Goal: Information Seeking & Learning: Learn about a topic

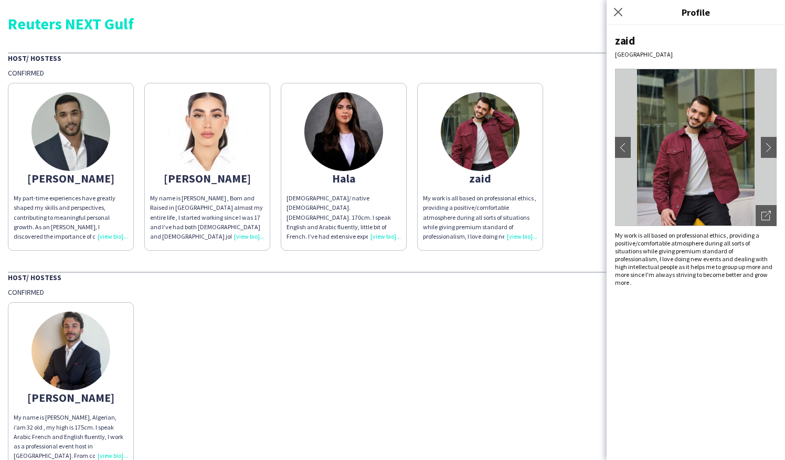
click at [249, 339] on div "Ali oussama My name is Ali Oussama boutrik, Algerian, i’am 32 old , my high is …" at bounding box center [392, 383] width 769 height 173
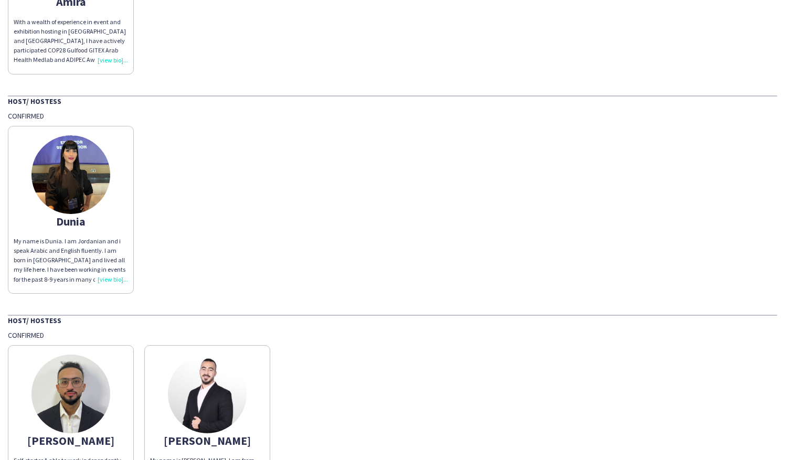
scroll to position [630, 0]
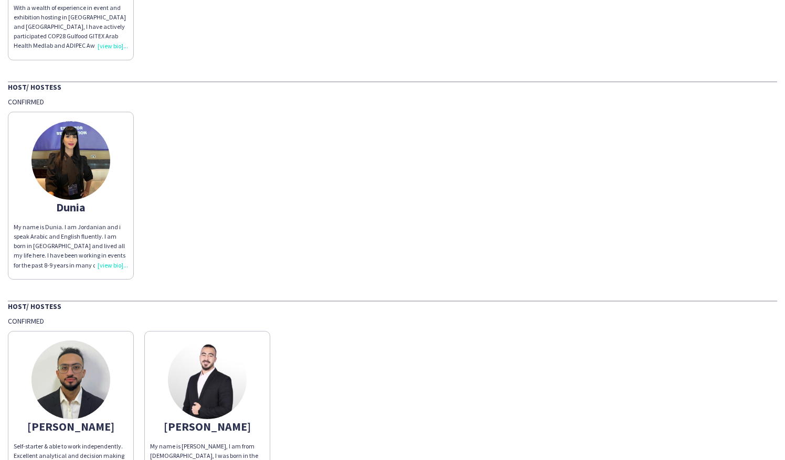
click at [67, 143] on img at bounding box center [70, 160] width 79 height 79
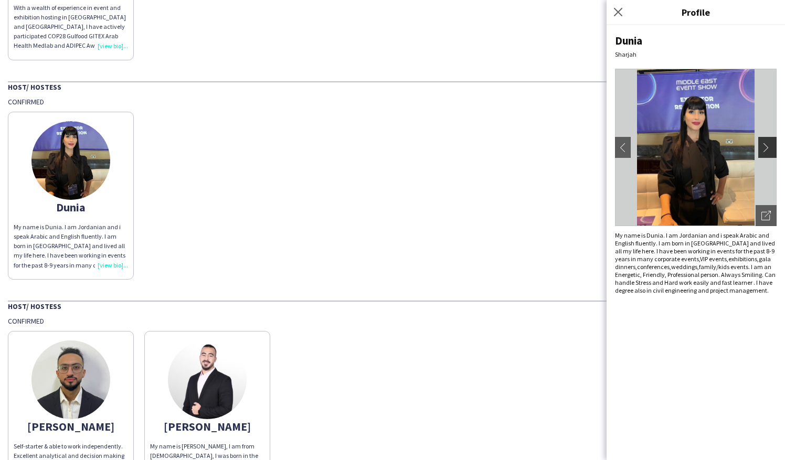
click at [766, 144] on app-icon "chevron-right" at bounding box center [768, 147] width 15 height 9
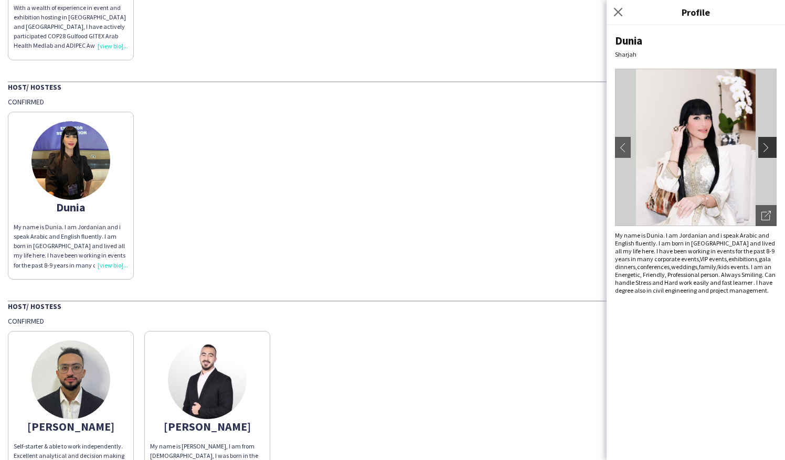
click at [771, 150] on app-icon "chevron-right" at bounding box center [768, 147] width 15 height 9
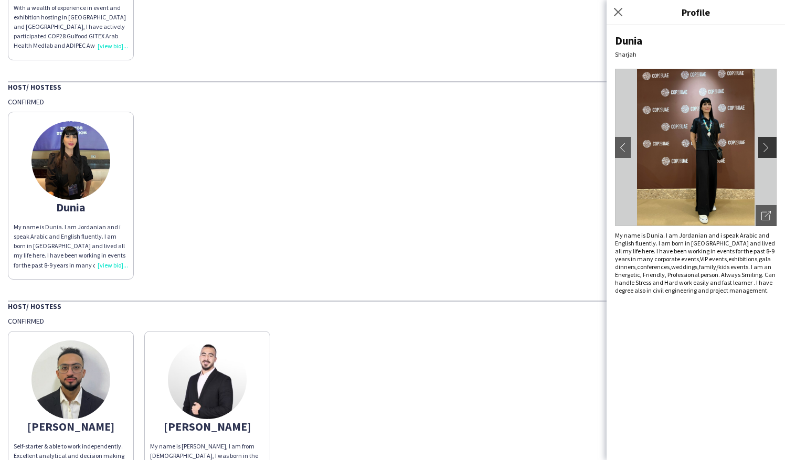
click at [771, 150] on app-icon "chevron-right" at bounding box center [768, 147] width 15 height 9
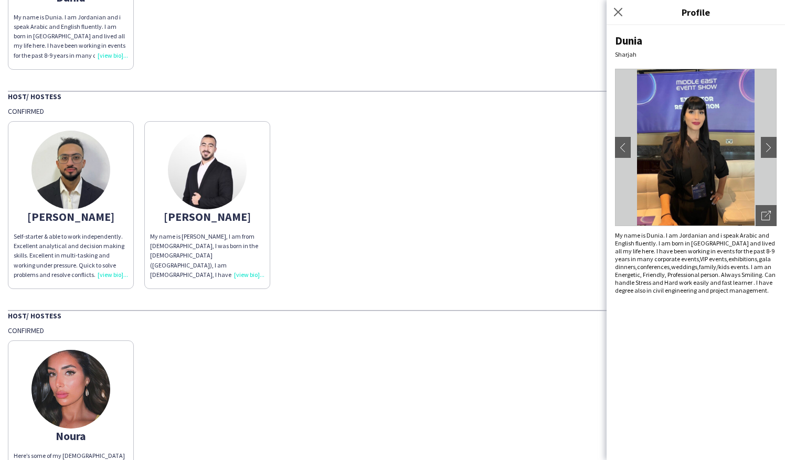
click at [456, 219] on div "Khalid Self-starter & able to work independently. Excellent analytical and deci…" at bounding box center [392, 202] width 769 height 173
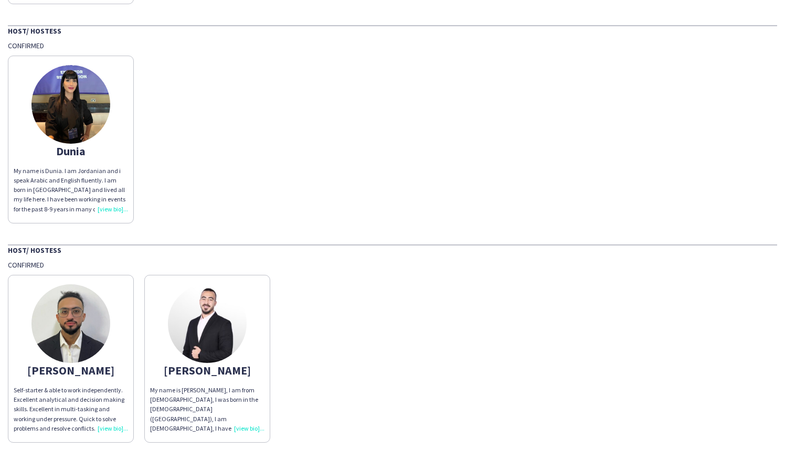
scroll to position [787, 0]
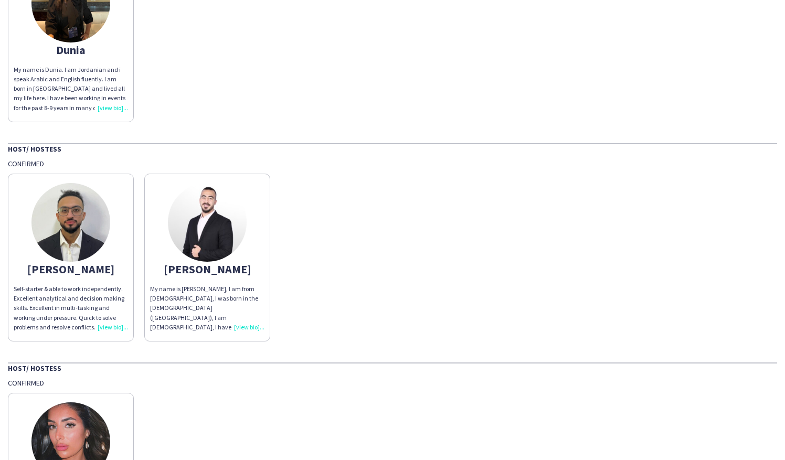
click at [80, 228] on img at bounding box center [70, 222] width 79 height 79
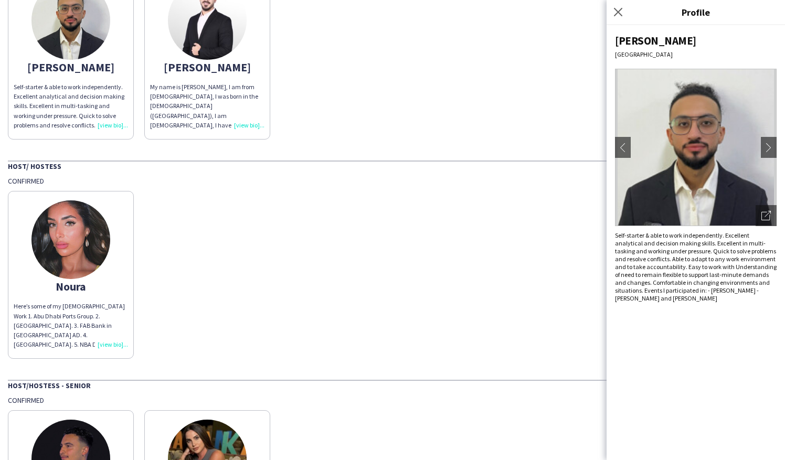
scroll to position [997, 0]
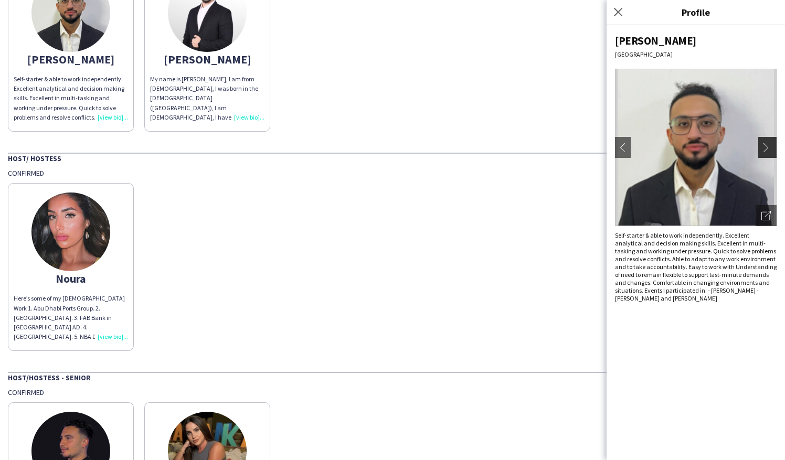
click at [768, 148] on app-icon "chevron-right" at bounding box center [768, 147] width 15 height 9
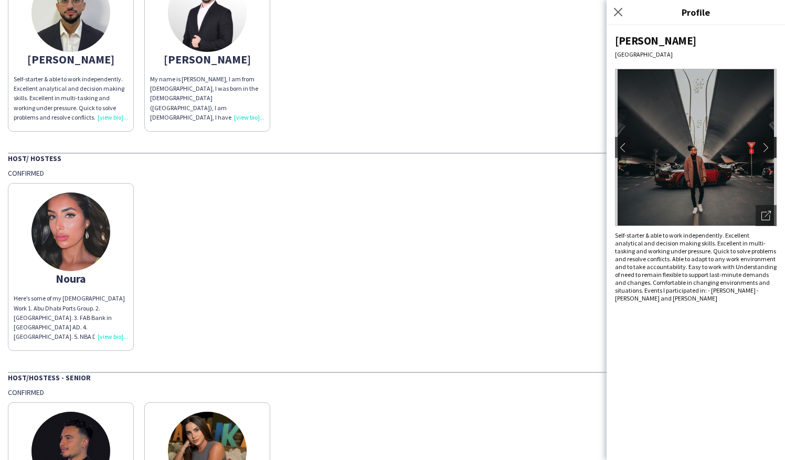
click at [768, 146] on app-icon "chevron-right" at bounding box center [768, 147] width 15 height 9
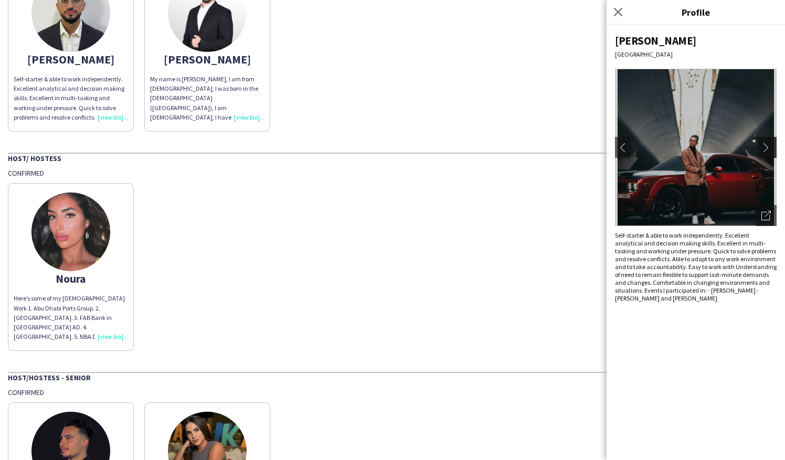
click at [768, 146] on app-icon "chevron-right" at bounding box center [768, 147] width 15 height 9
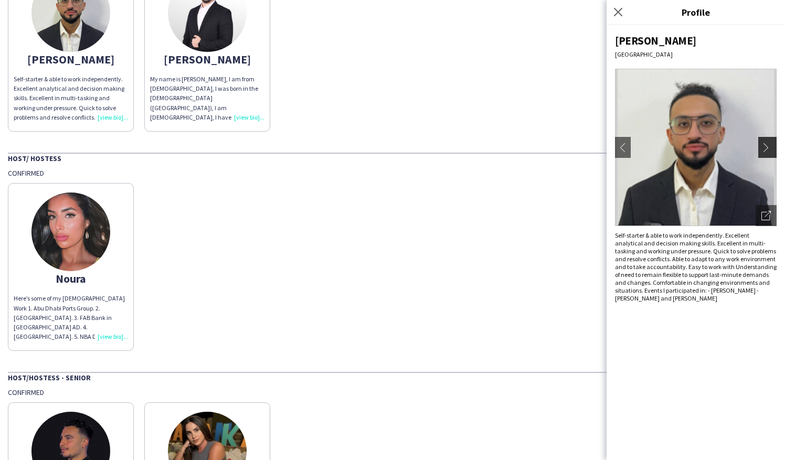
click at [768, 146] on app-icon "chevron-right" at bounding box center [768, 147] width 15 height 9
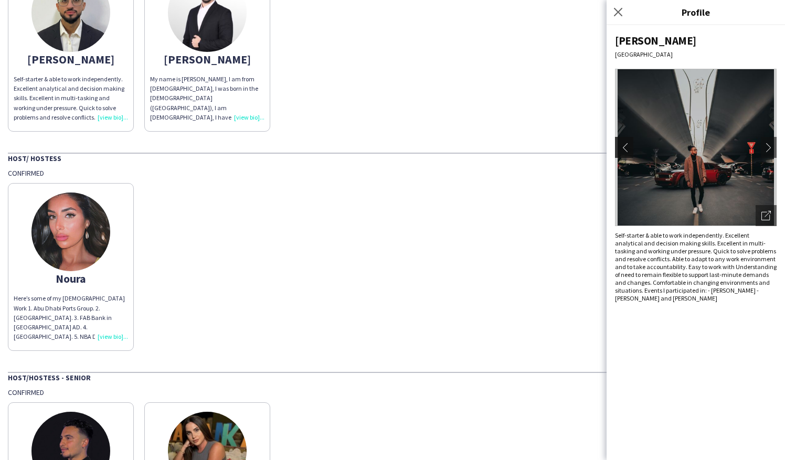
click at [622, 153] on button "chevron-left" at bounding box center [622, 147] width 21 height 21
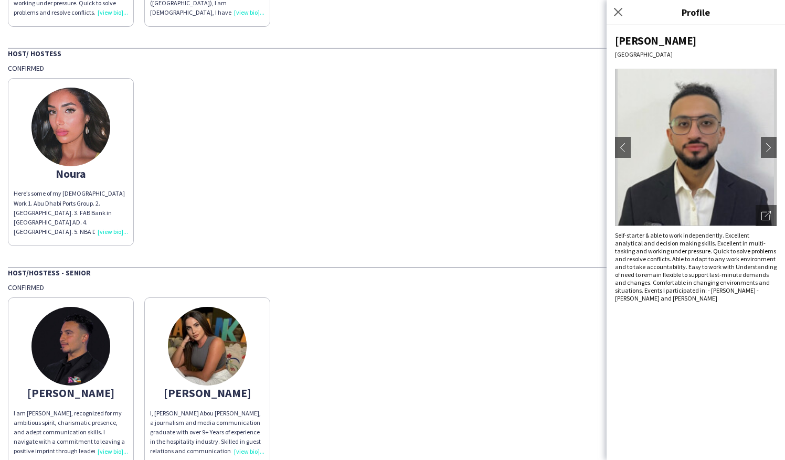
scroll to position [1151, 0]
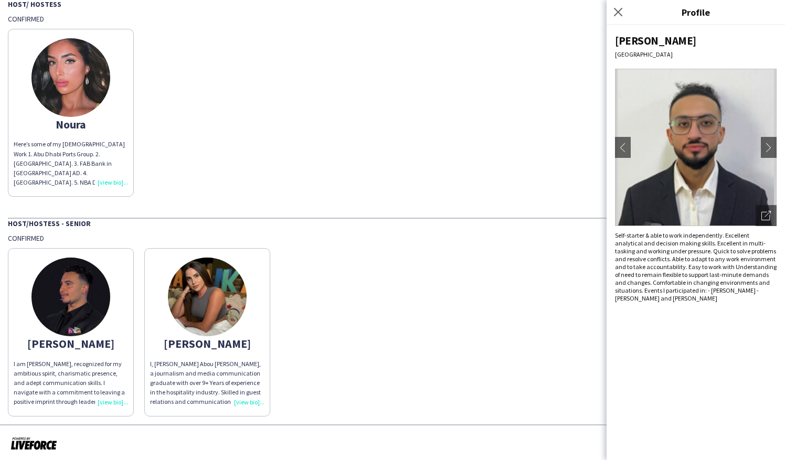
click at [79, 295] on img at bounding box center [70, 297] width 79 height 79
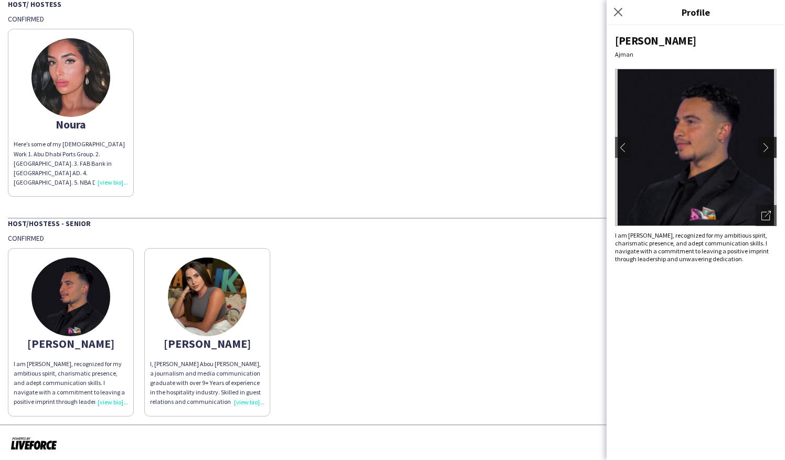
click at [764, 147] on app-icon "chevron-right" at bounding box center [768, 147] width 15 height 9
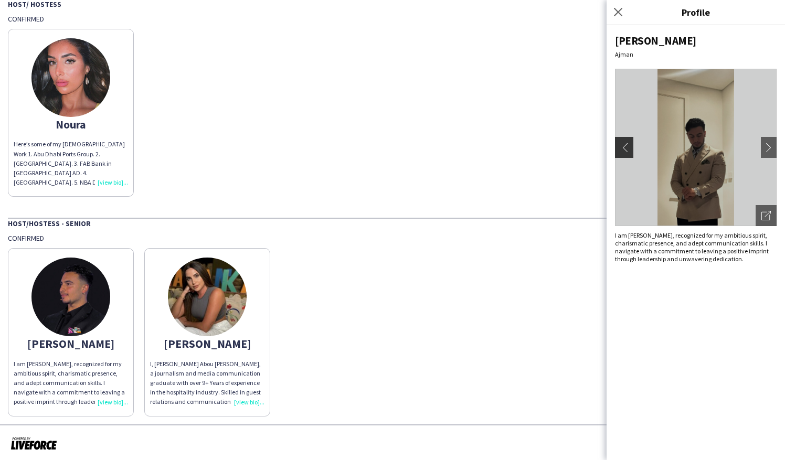
click at [622, 156] on button "chevron-left" at bounding box center [622, 147] width 21 height 21
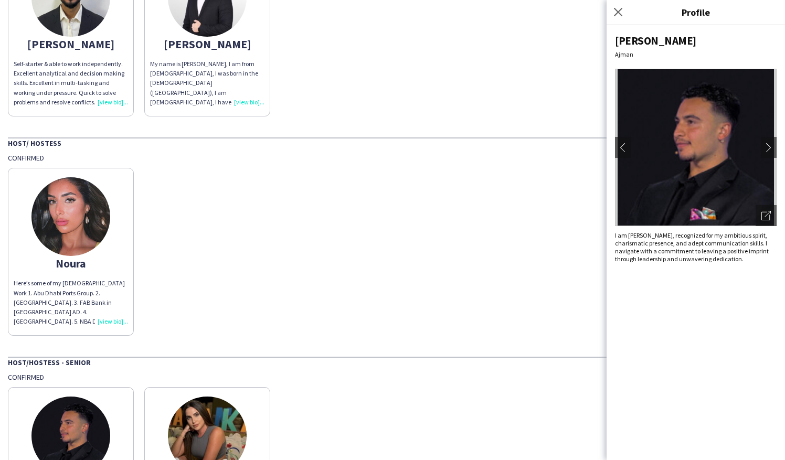
scroll to position [889, 0]
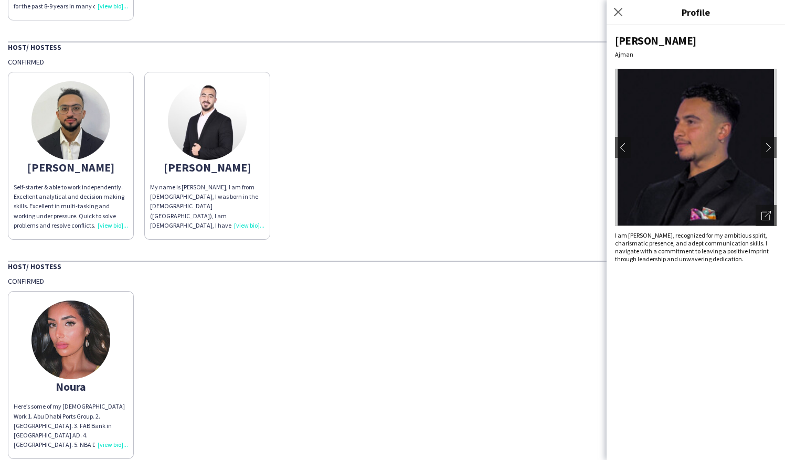
click at [92, 337] on img at bounding box center [70, 340] width 79 height 79
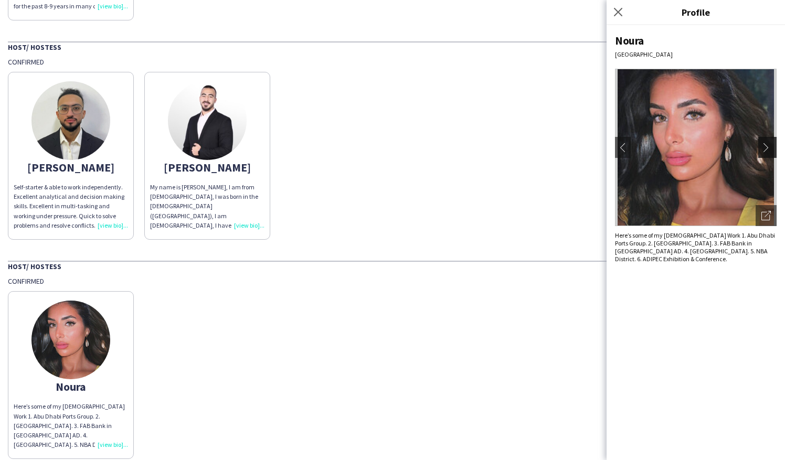
click at [766, 149] on app-icon "chevron-right" at bounding box center [768, 147] width 15 height 9
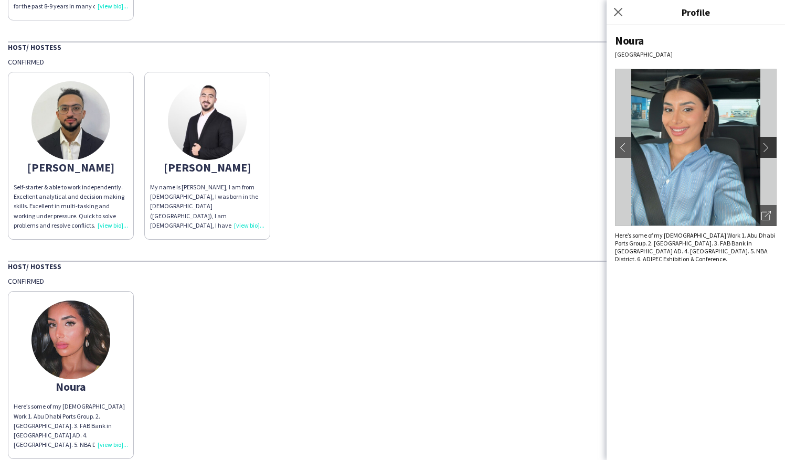
click at [772, 150] on app-icon "chevron-right" at bounding box center [768, 147] width 15 height 9
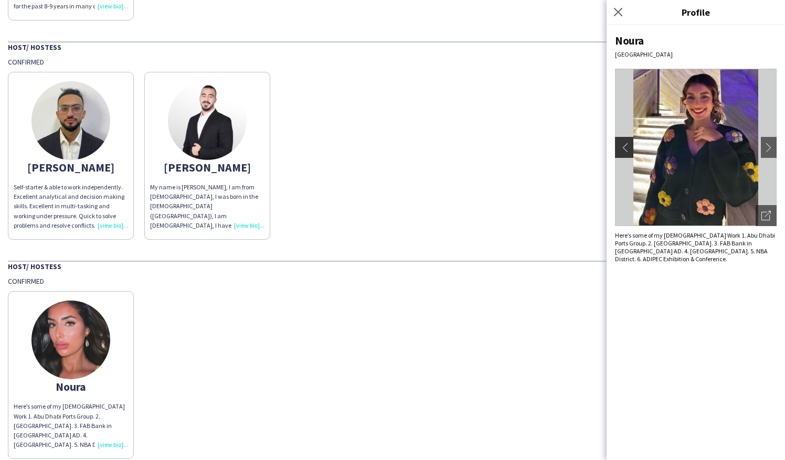
click at [623, 151] on app-icon "chevron-left" at bounding box center [622, 147] width 15 height 9
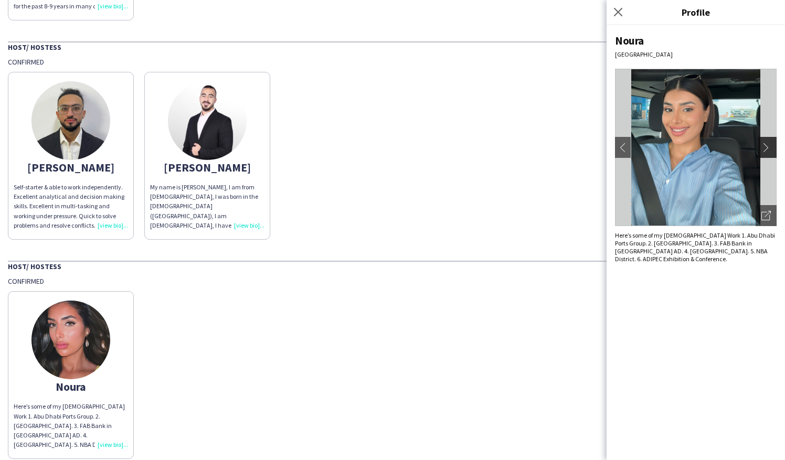
click at [768, 146] on app-icon "chevron-right" at bounding box center [768, 147] width 15 height 9
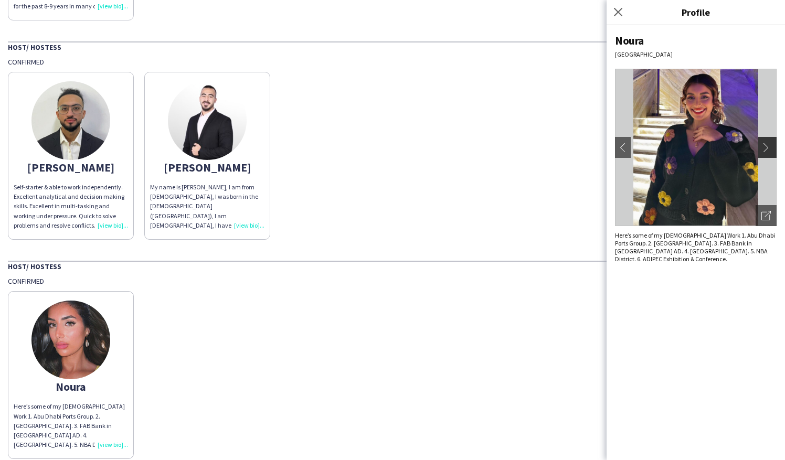
click at [768, 146] on app-icon "chevron-right" at bounding box center [768, 147] width 15 height 9
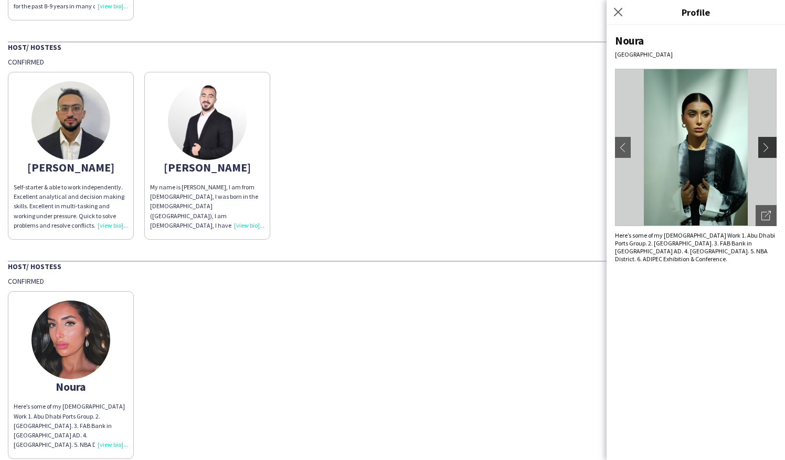
click at [771, 148] on app-icon "chevron-right" at bounding box center [768, 147] width 15 height 9
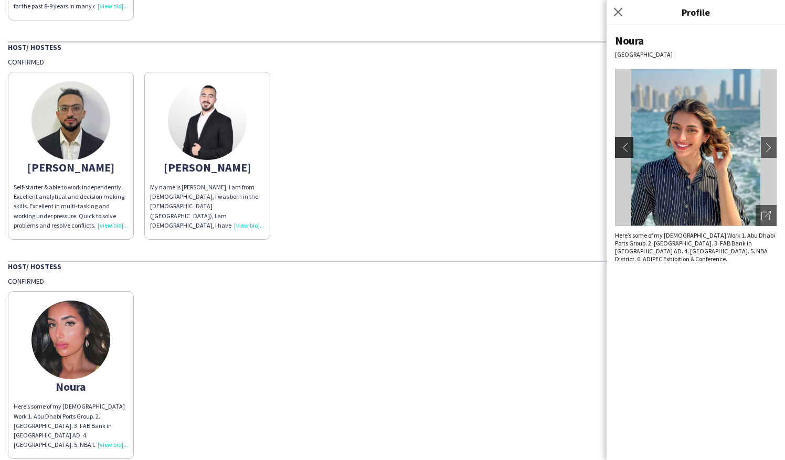
click at [623, 152] on button "chevron-left" at bounding box center [622, 147] width 21 height 21
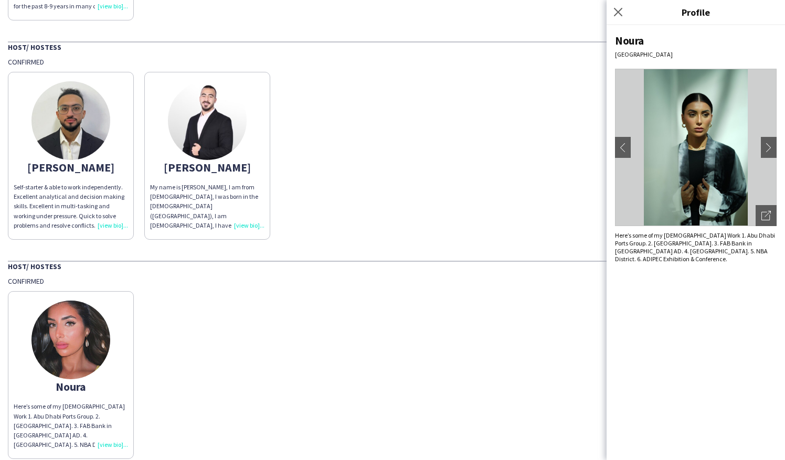
click at [406, 172] on div "Khalid Self-starter & able to work independently. Excellent analytical and deci…" at bounding box center [392, 153] width 769 height 173
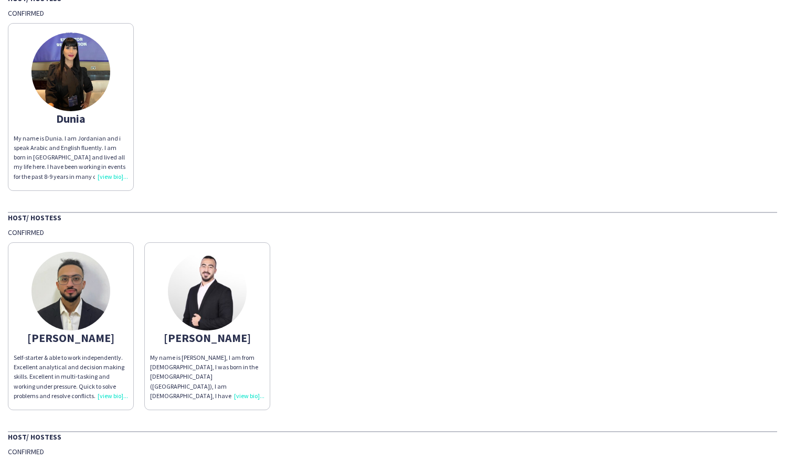
scroll to position [784, 0]
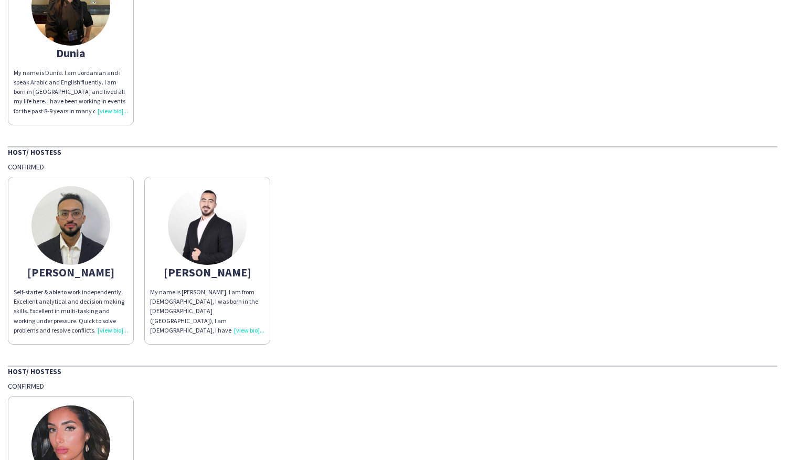
click at [237, 224] on img at bounding box center [207, 225] width 79 height 79
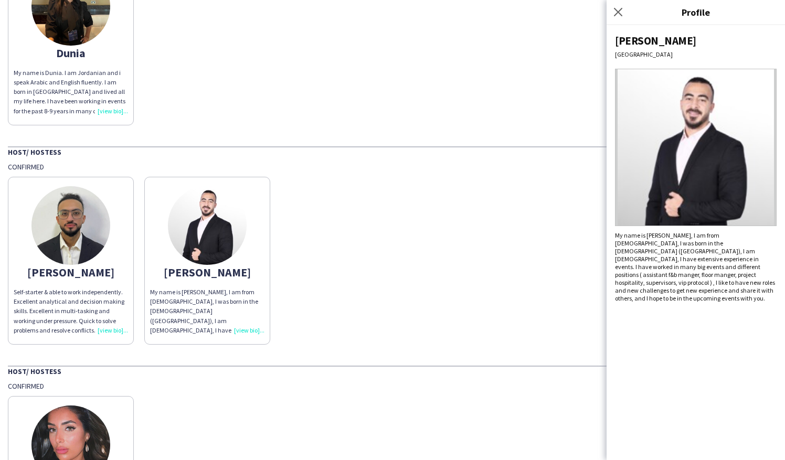
click at [299, 81] on div "Dunia My name is Dunia. I am Jordanian and i speak Arabic and English fluently.…" at bounding box center [392, 38] width 769 height 173
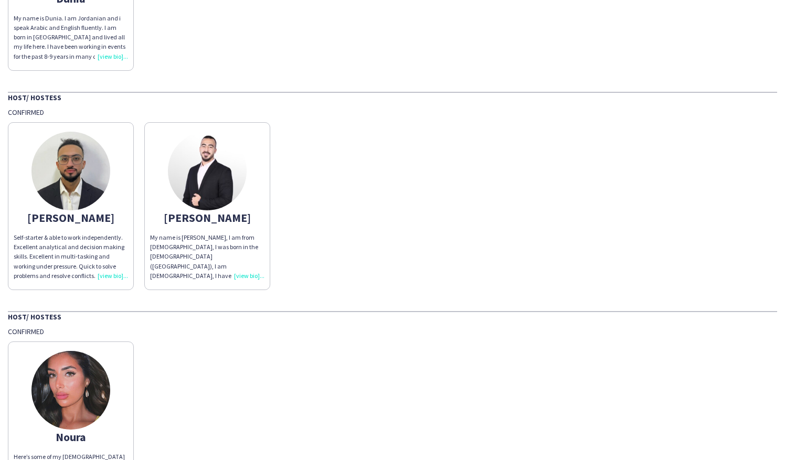
scroll to position [836, 0]
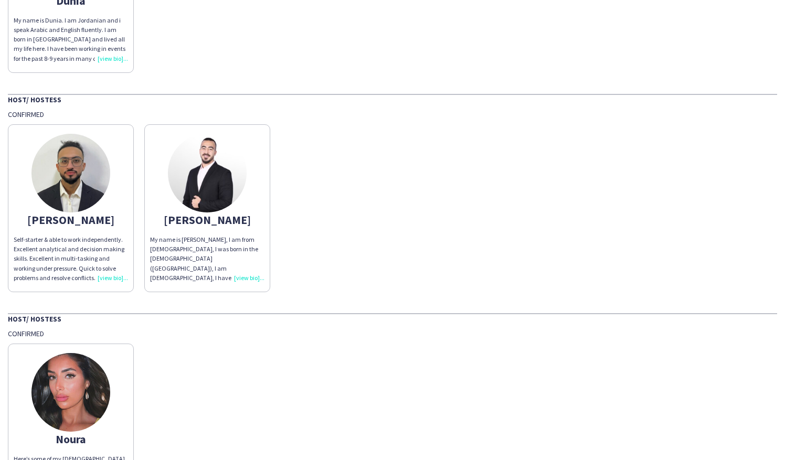
click at [186, 177] on img at bounding box center [207, 173] width 79 height 79
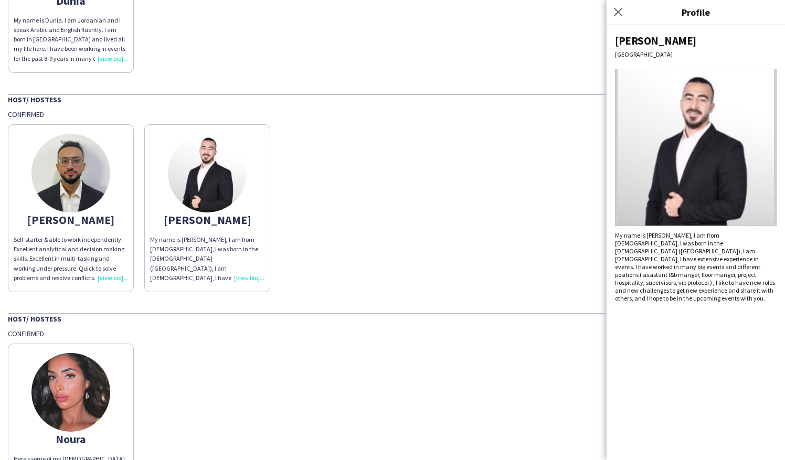
click at [718, 164] on img at bounding box center [696, 147] width 162 height 157
click at [763, 220] on img at bounding box center [696, 147] width 162 height 157
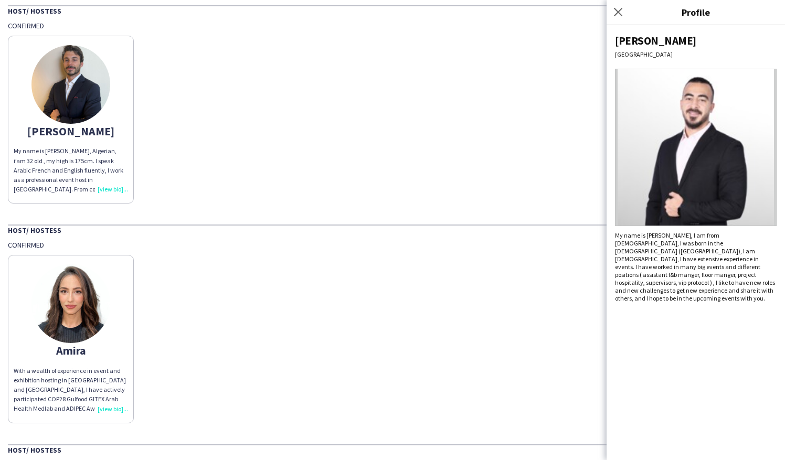
scroll to position [312, 0]
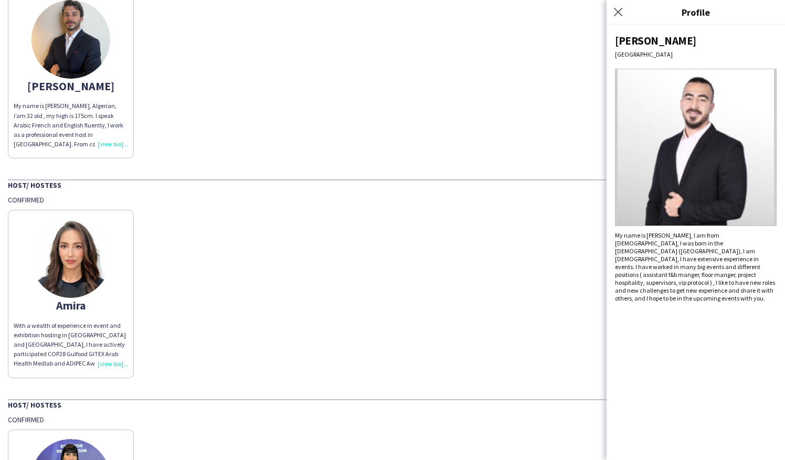
click at [68, 246] on img at bounding box center [70, 258] width 79 height 79
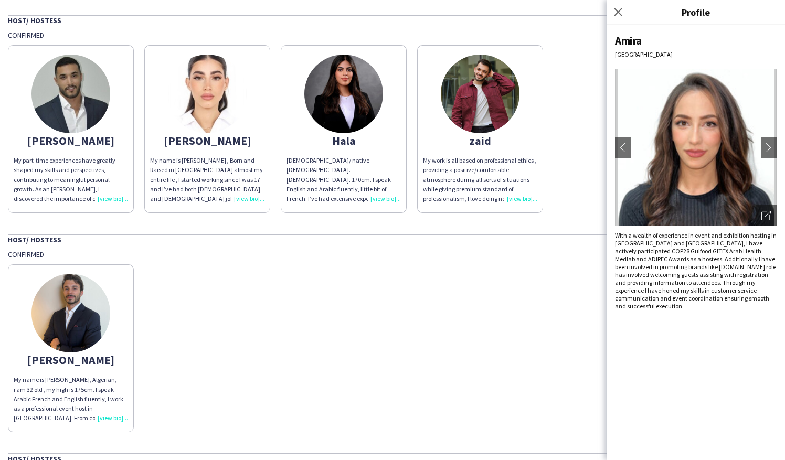
scroll to position [0, 0]
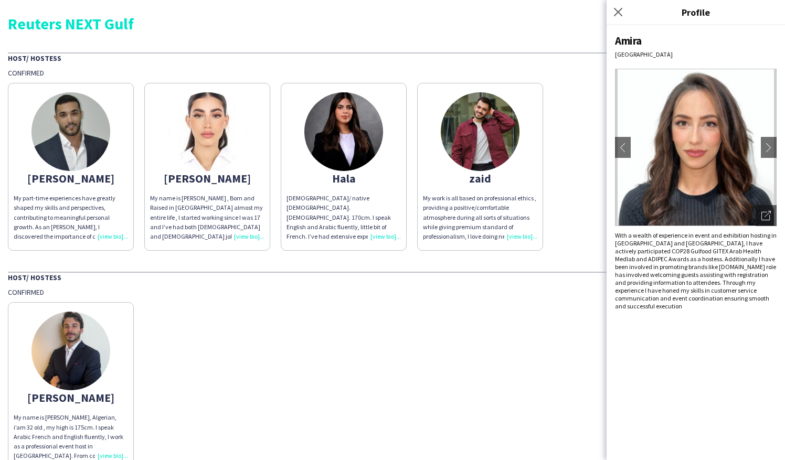
click at [81, 155] on img at bounding box center [70, 131] width 79 height 79
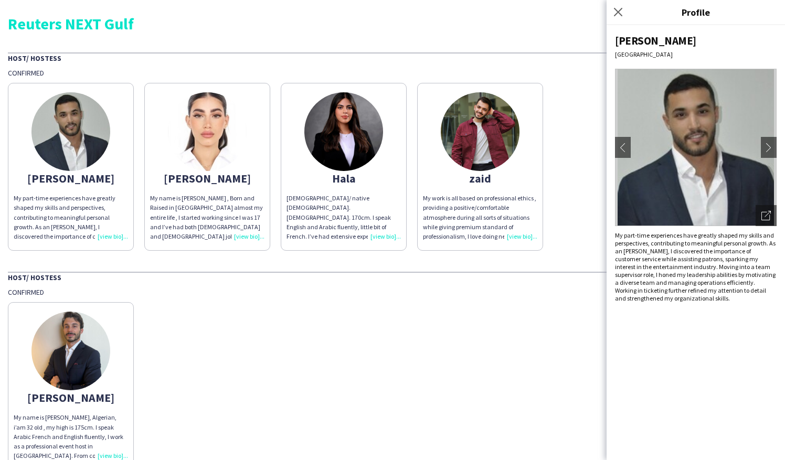
click at [495, 170] on app-share-pages-crew-card "zaid My work is all based on professional ethics , providing a positive/comfort…" at bounding box center [480, 167] width 126 height 168
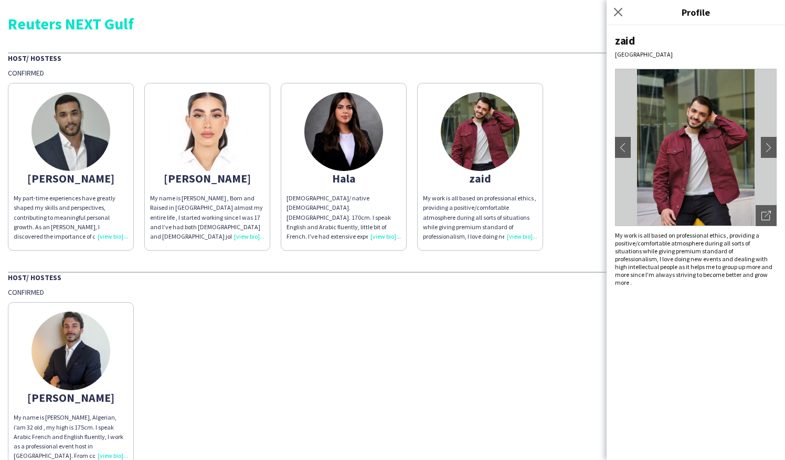
drag, startPoint x: 624, startPoint y: 145, endPoint x: 677, endPoint y: 120, distance: 58.2
click at [200, 132] on img at bounding box center [207, 131] width 79 height 79
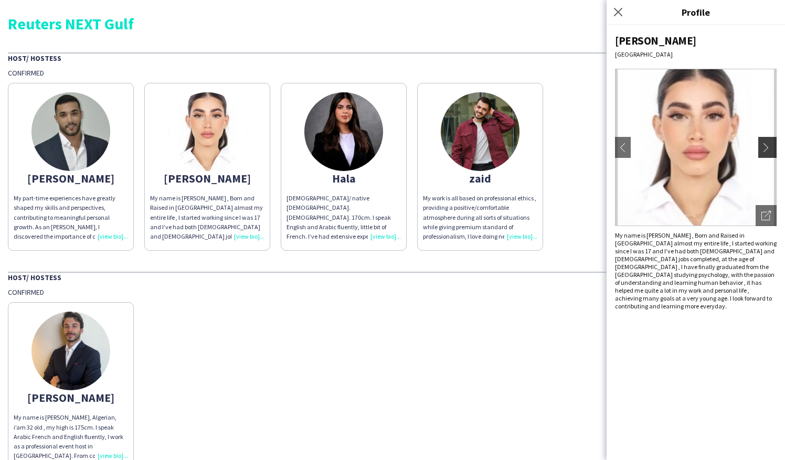
drag, startPoint x: 667, startPoint y: 157, endPoint x: 762, endPoint y: 145, distance: 95.3
click at [762, 145] on button "chevron-right" at bounding box center [768, 147] width 21 height 21
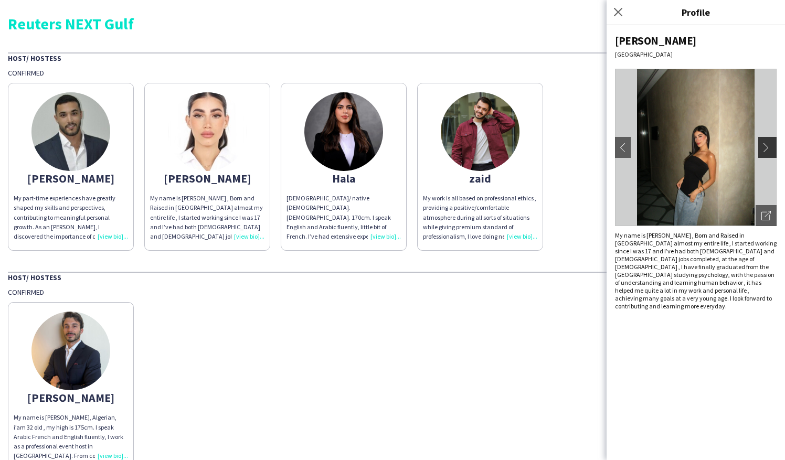
click at [767, 148] on app-icon "chevron-right" at bounding box center [768, 147] width 15 height 9
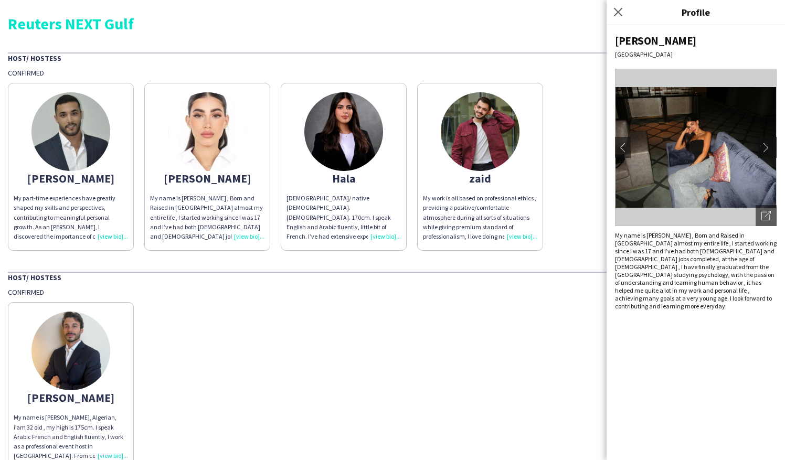
click at [772, 145] on app-icon "chevron-right" at bounding box center [768, 147] width 15 height 9
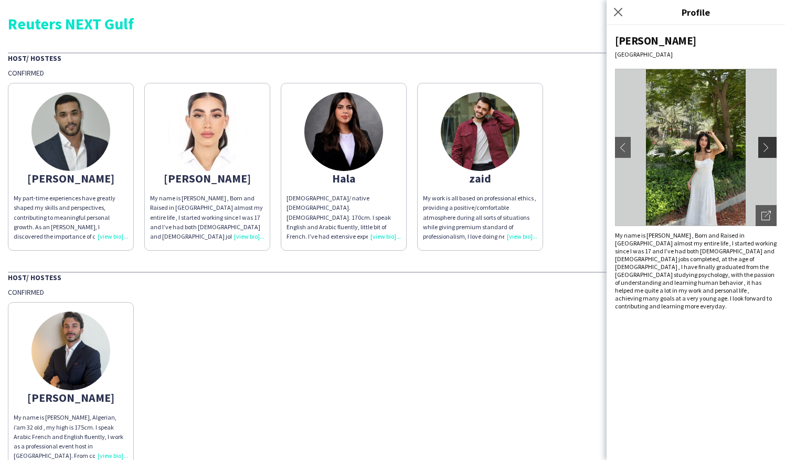
click at [773, 146] on app-icon "chevron-right" at bounding box center [768, 147] width 15 height 9
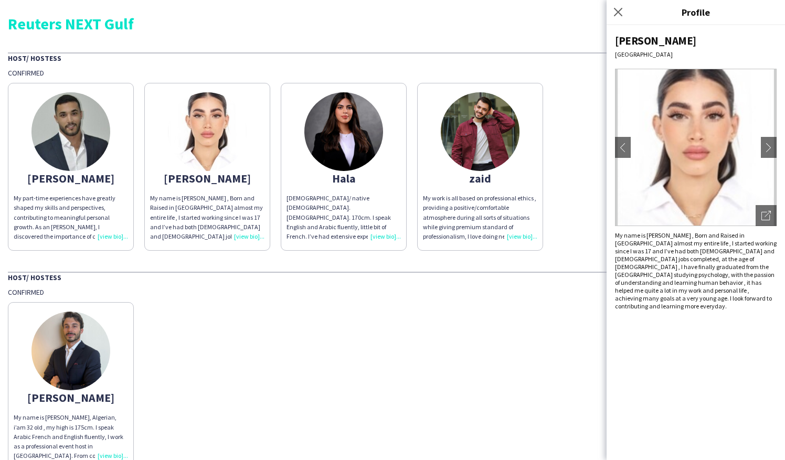
click at [382, 136] on img at bounding box center [343, 131] width 79 height 79
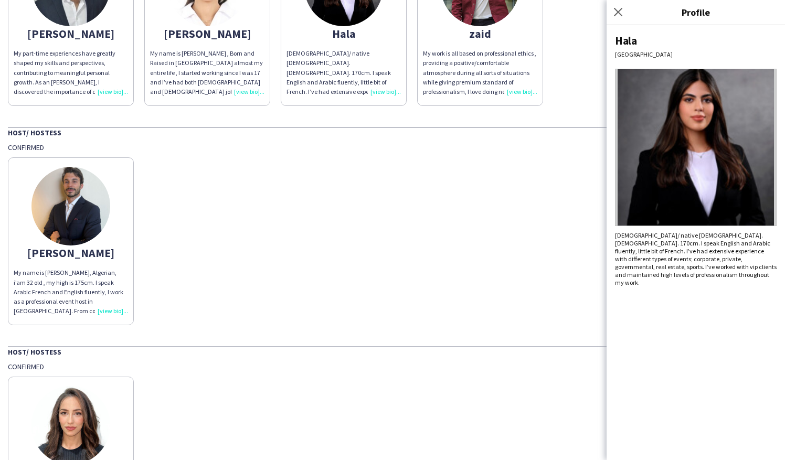
scroll to position [157, 0]
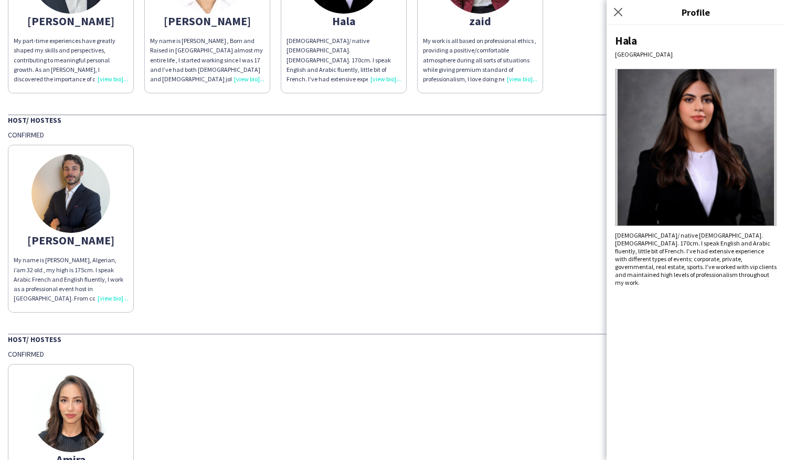
click at [83, 197] on img at bounding box center [70, 193] width 79 height 79
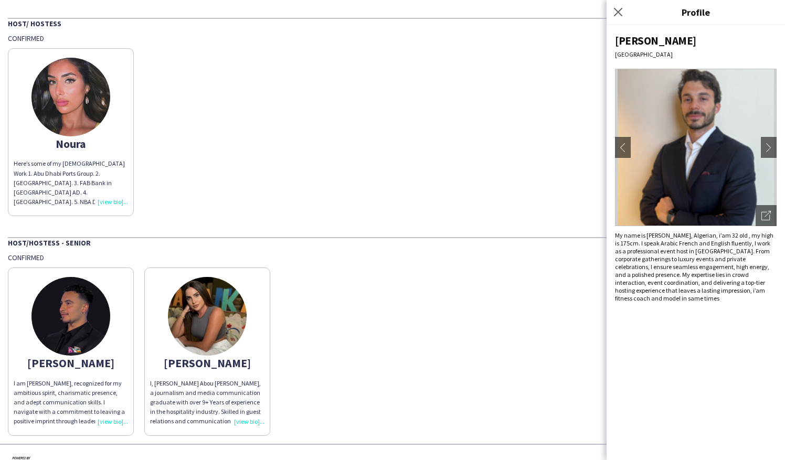
scroll to position [1151, 0]
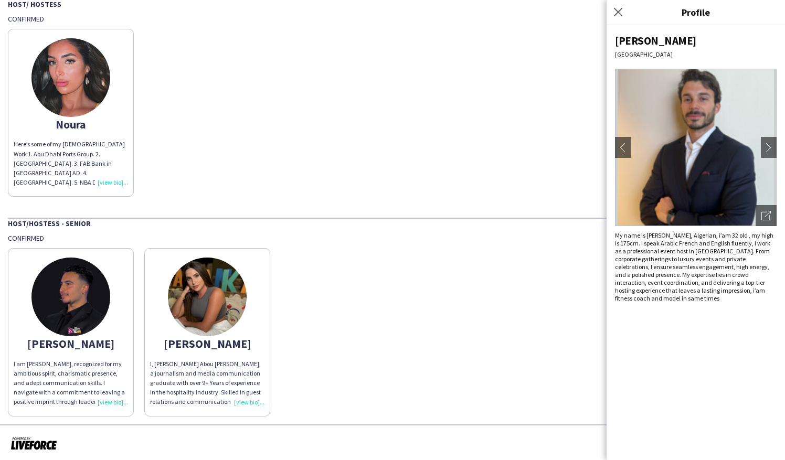
click at [225, 317] on img at bounding box center [207, 297] width 79 height 79
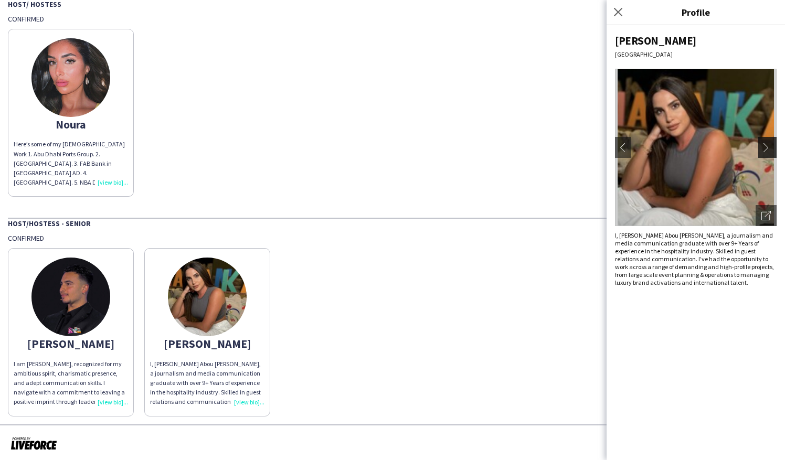
click at [769, 151] on app-icon "chevron-right" at bounding box center [768, 147] width 15 height 9
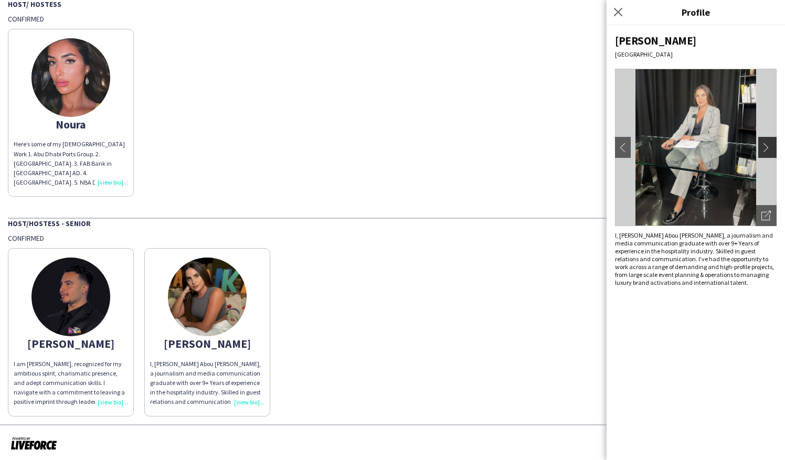
click at [770, 150] on app-icon "chevron-right" at bounding box center [768, 147] width 15 height 9
